Goal: Find specific page/section: Find specific page/section

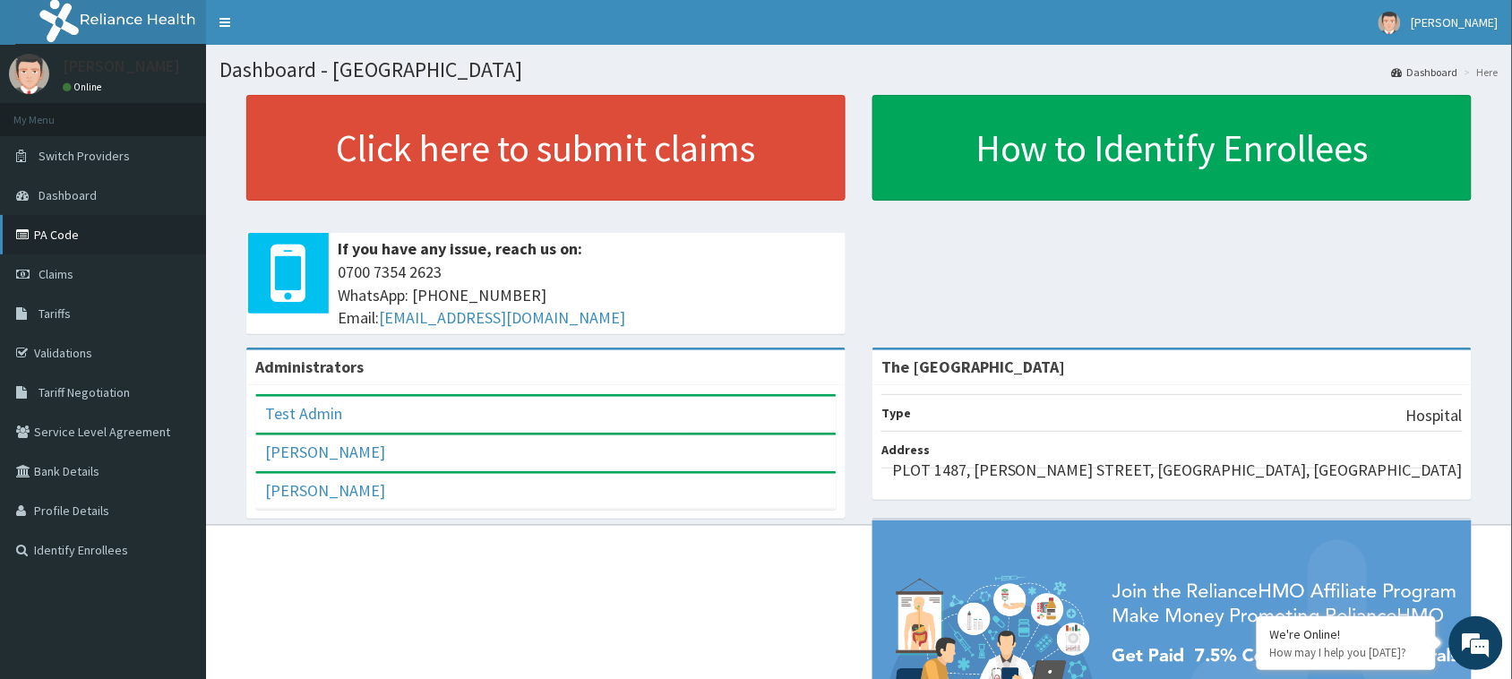
click at [54, 239] on link "PA Code" at bounding box center [103, 234] width 206 height 39
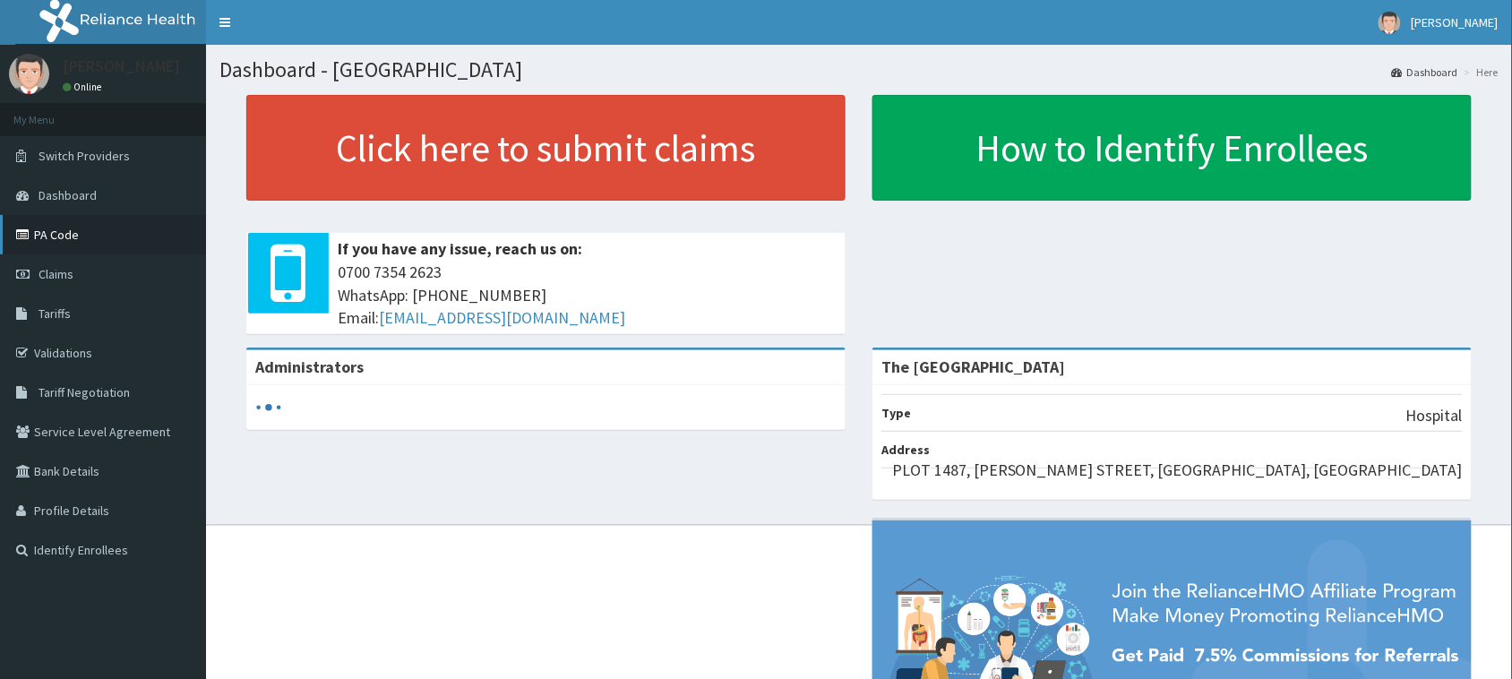
click at [65, 235] on link "PA Code" at bounding box center [103, 234] width 206 height 39
click at [42, 240] on link "PA Code" at bounding box center [103, 234] width 206 height 39
